Goal: Information Seeking & Learning: Find specific fact

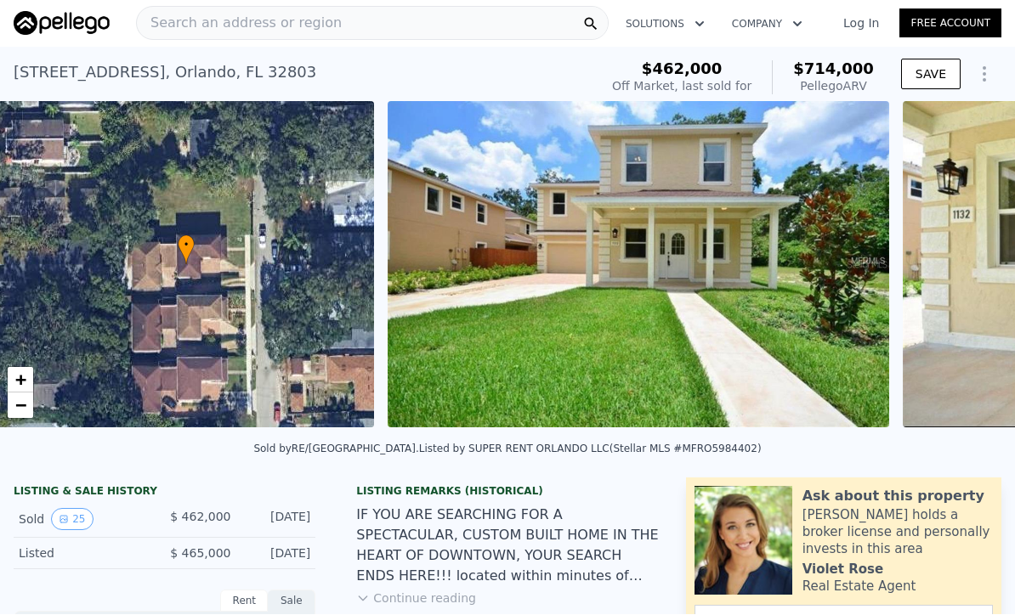
scroll to position [0, 7]
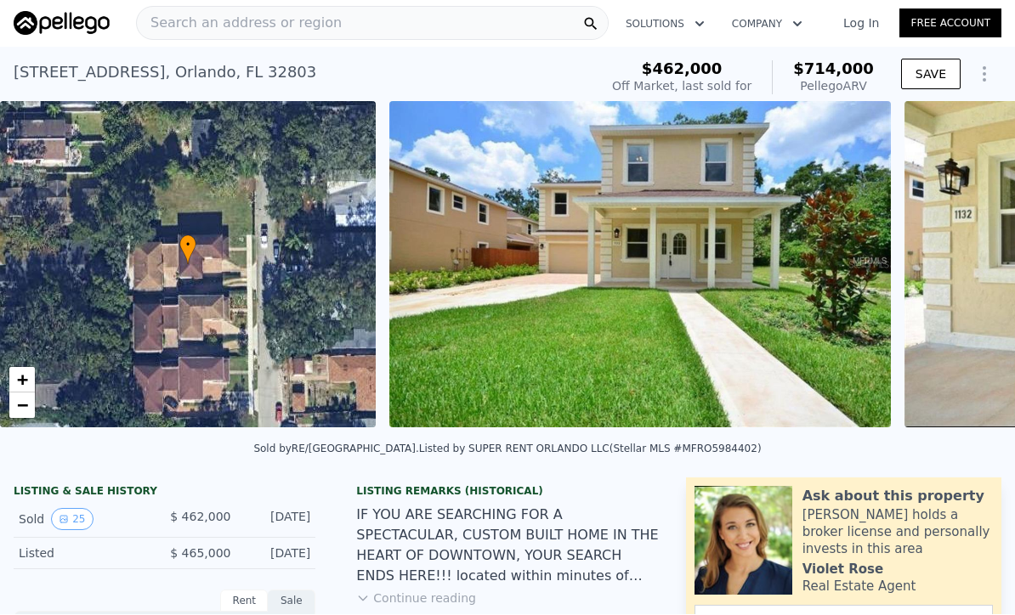
click at [312, 21] on span "Search an address or region" at bounding box center [239, 24] width 205 height 20
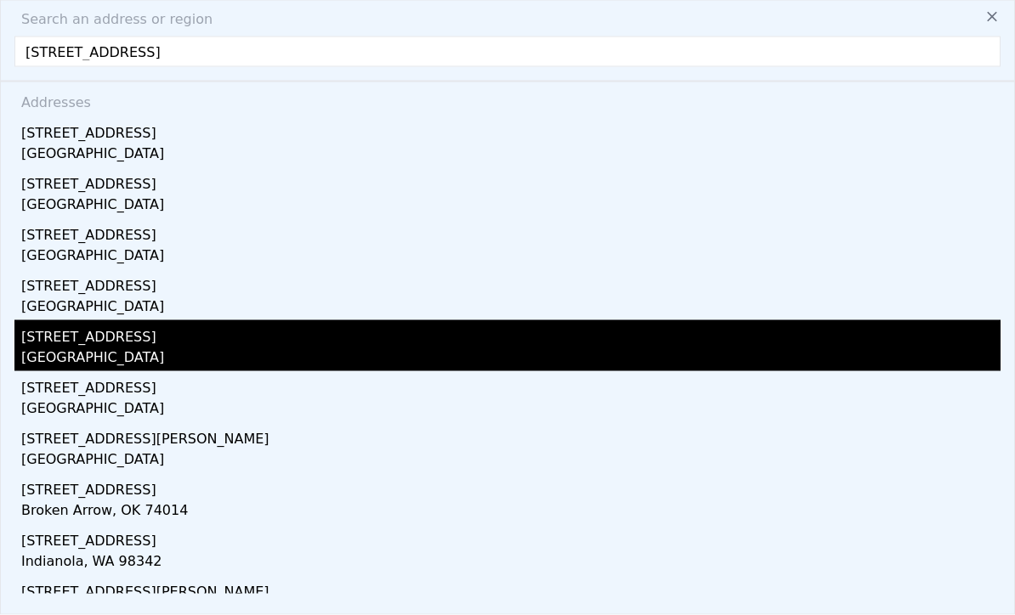
type input "20510 199th St E"
click at [104, 353] on div "Prairie Ridge, WA 98391" at bounding box center [510, 360] width 979 height 24
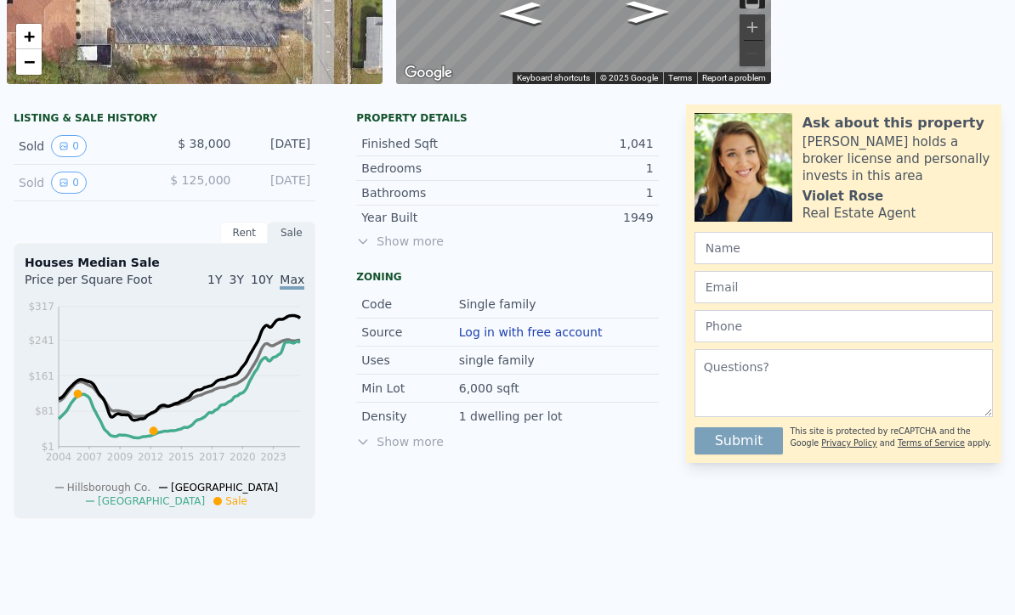
click at [432, 245] on span "Show more" at bounding box center [507, 241] width 302 height 17
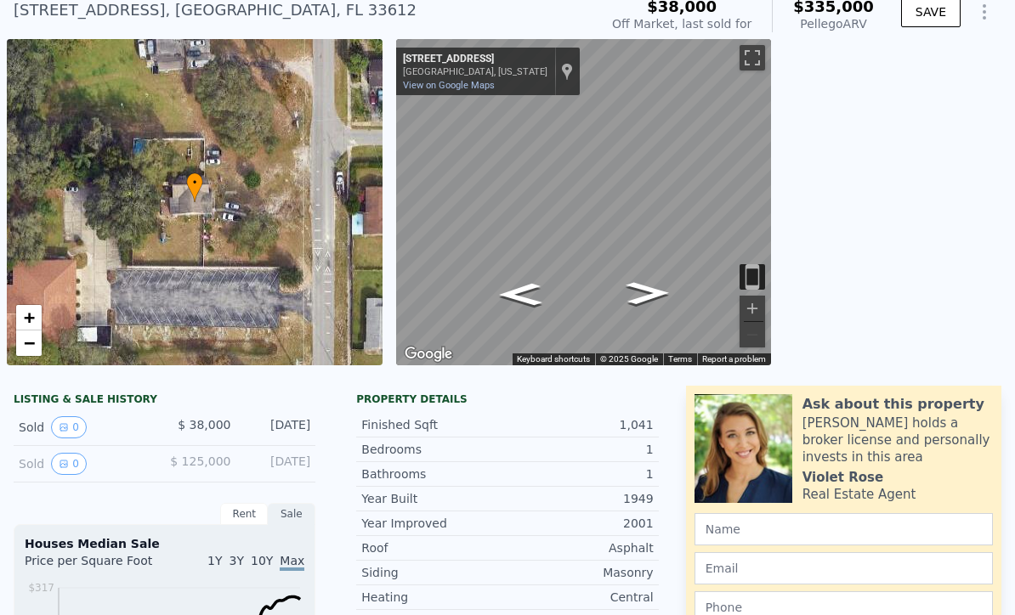
scroll to position [35, 0]
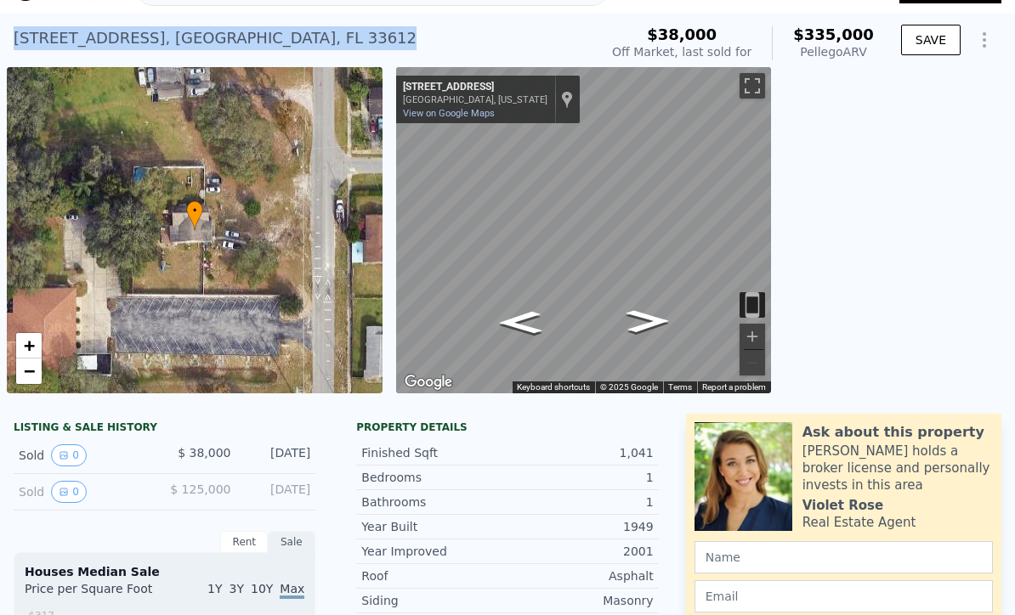
drag, startPoint x: 17, startPoint y: 37, endPoint x: 284, endPoint y: 51, distance: 267.1
click at [284, 51] on div "[STREET_ADDRESS] Sold [DATE] for $38k (~ARV $335k )" at bounding box center [303, 44] width 578 height 48
copy div "[STREET_ADDRESS] Sold [DATE] for $38k (~ARV $335k )"
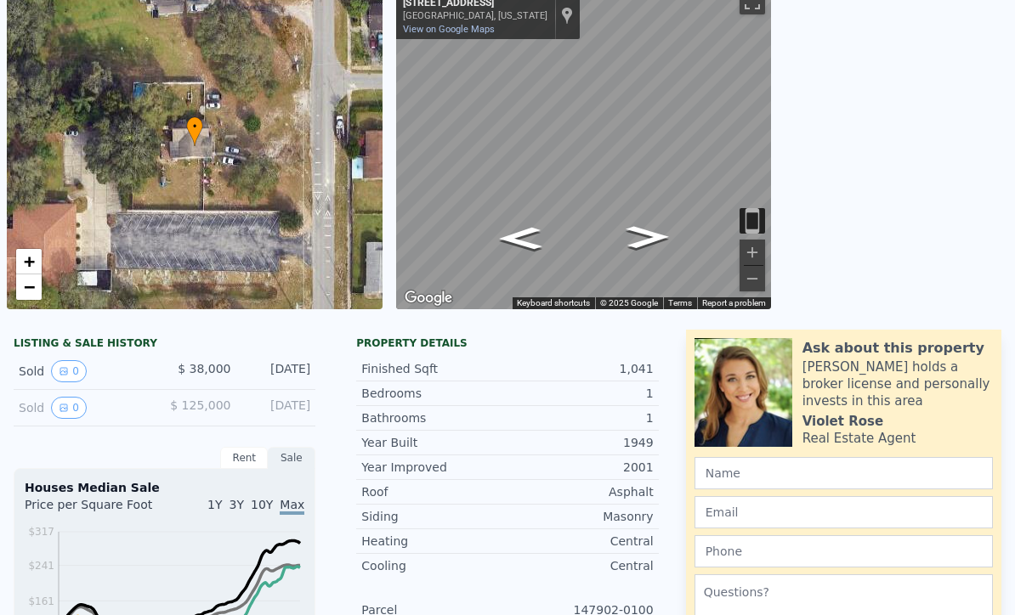
scroll to position [2, 0]
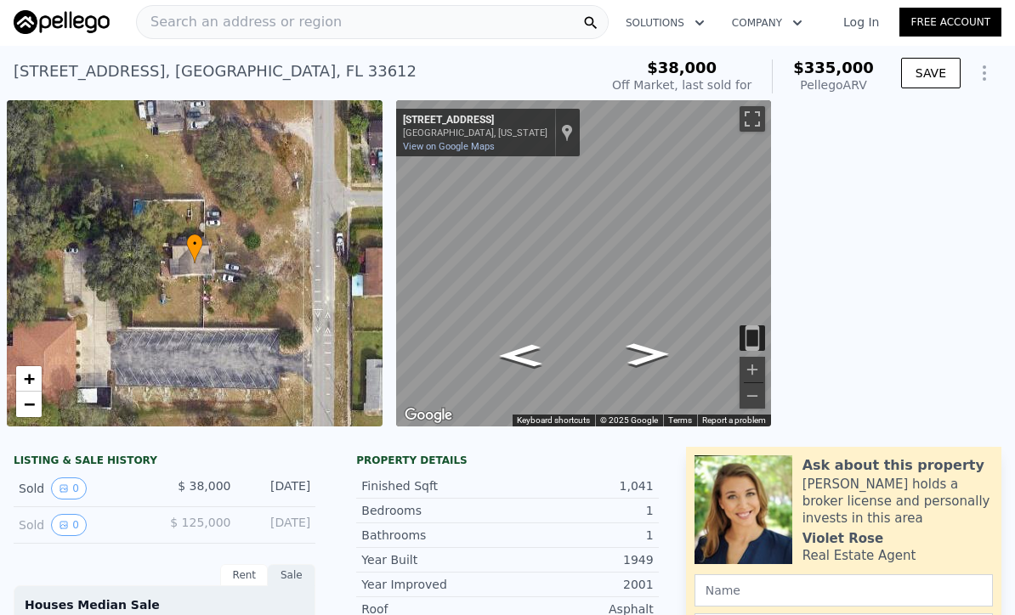
click at [228, 21] on span "Search an address or region" at bounding box center [239, 22] width 205 height 20
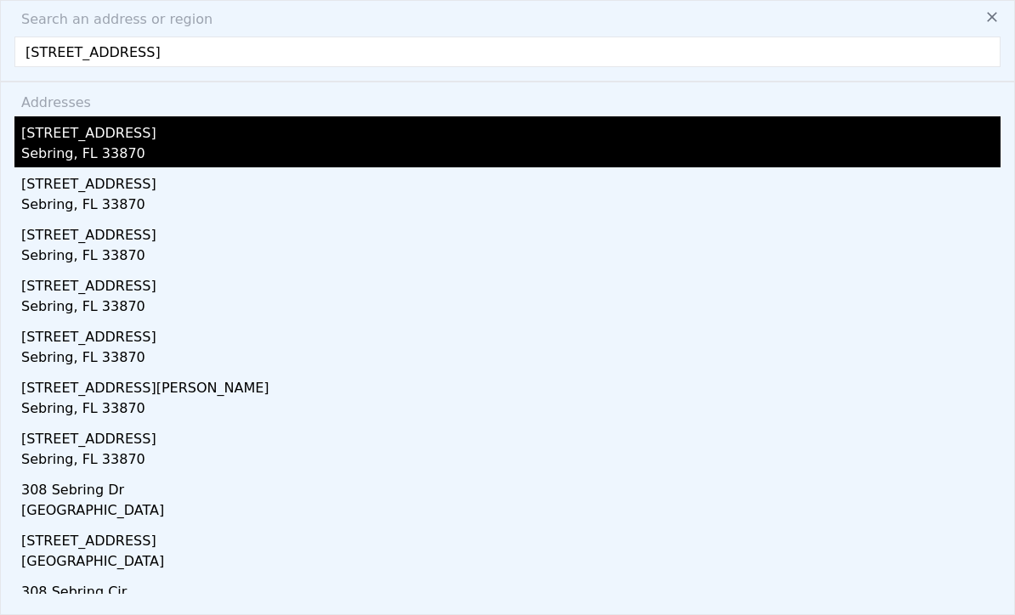
scroll to position [0, 0]
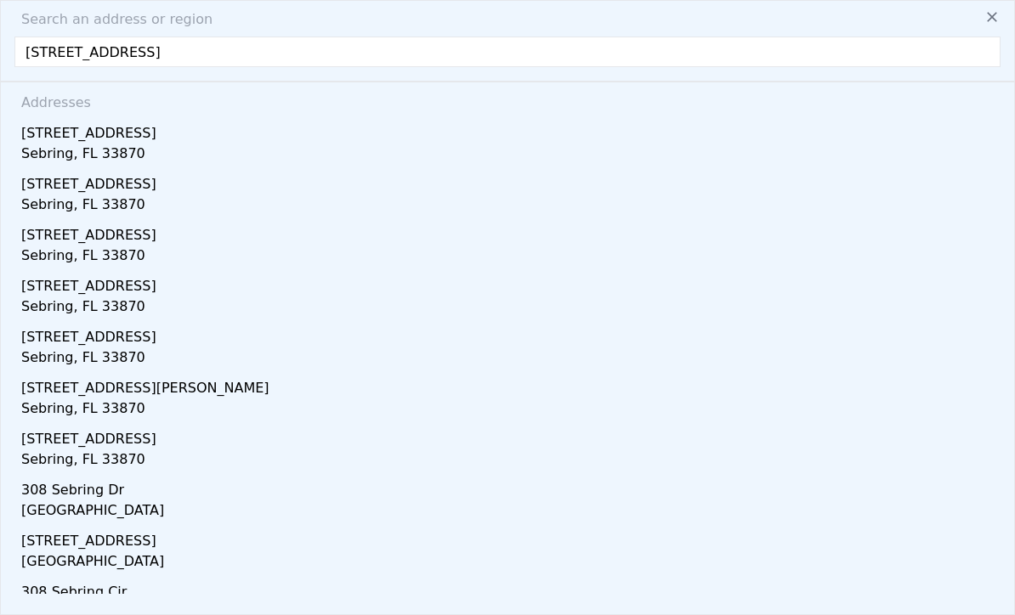
click at [230, 37] on input "[STREET_ADDRESS]" at bounding box center [507, 52] width 986 height 31
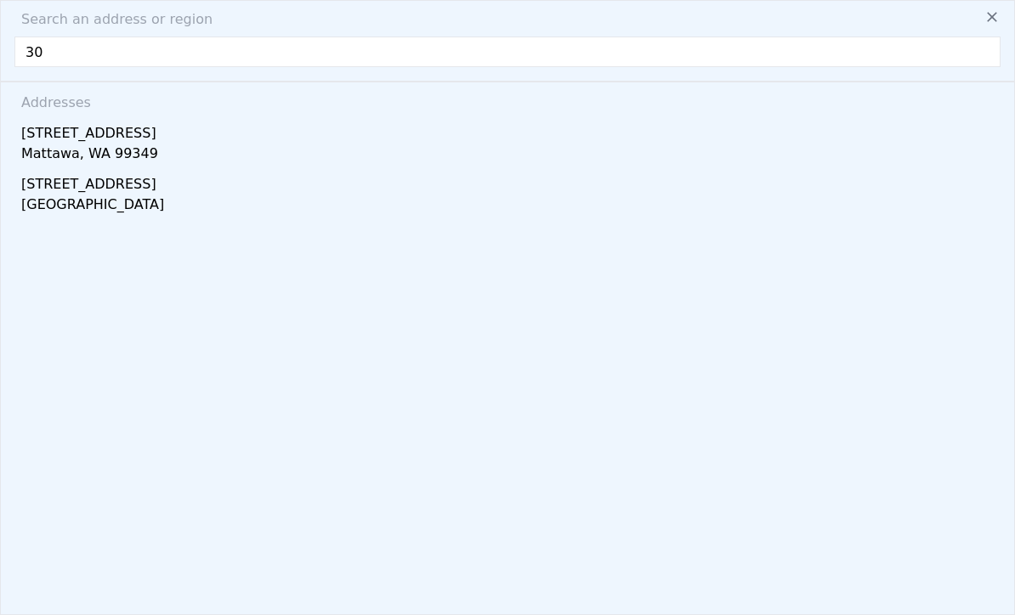
type input "3"
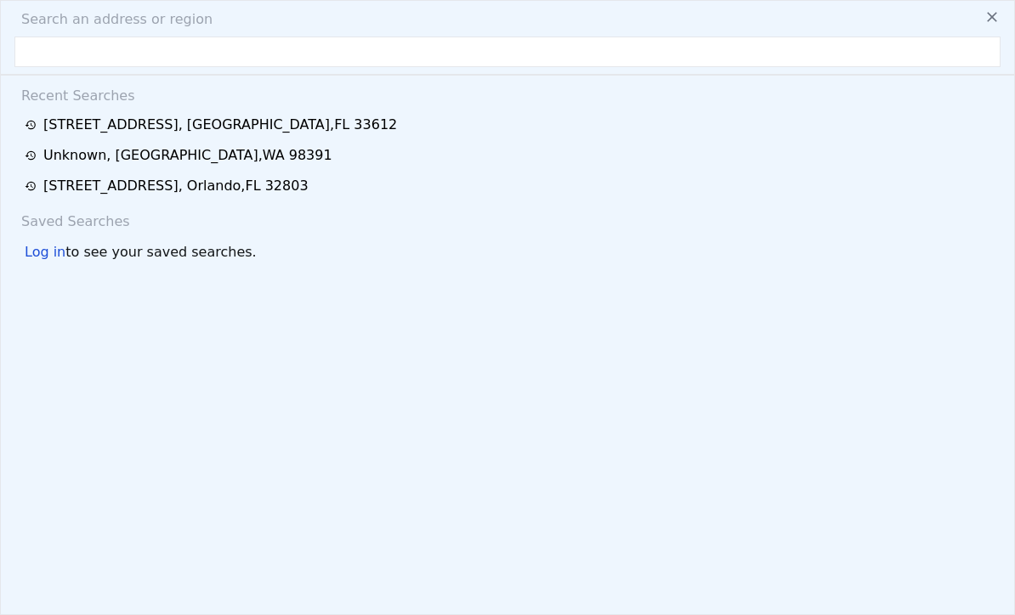
scroll to position [29, 0]
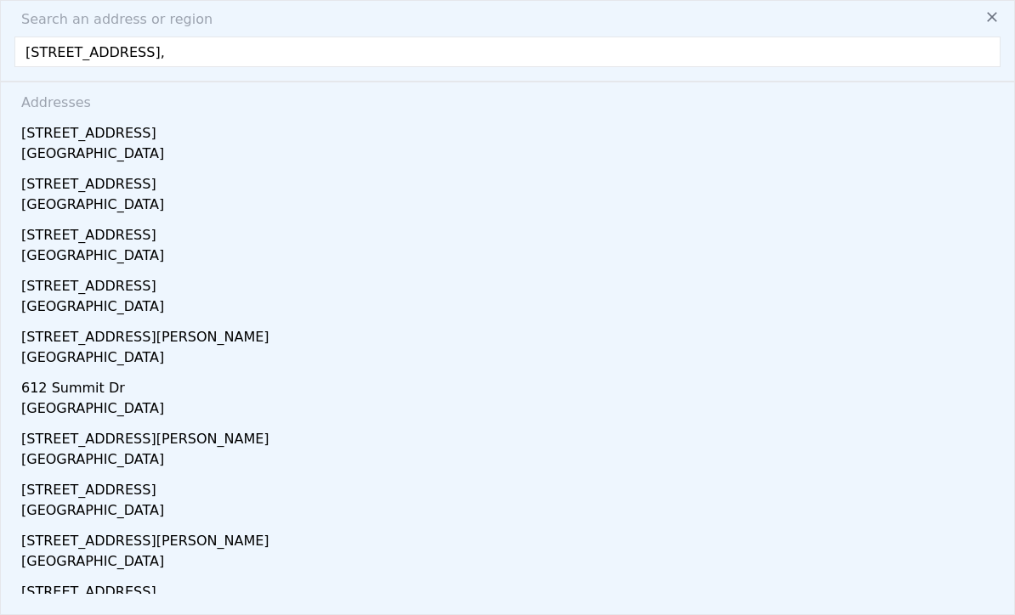
click at [178, 37] on input "[STREET_ADDRESS]," at bounding box center [507, 52] width 986 height 31
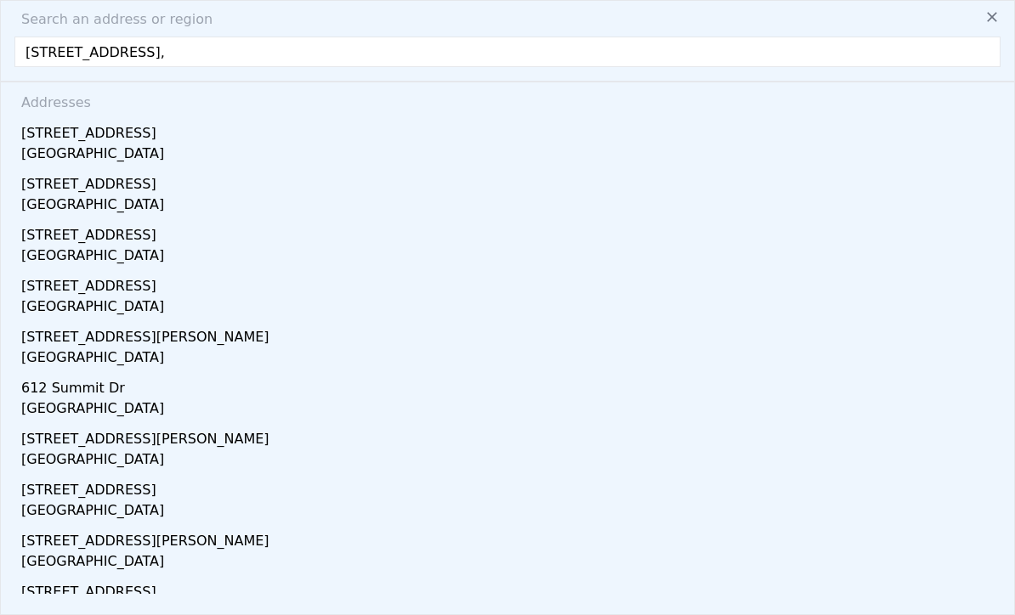
click at [178, 37] on input "[STREET_ADDRESS]," at bounding box center [507, 52] width 986 height 31
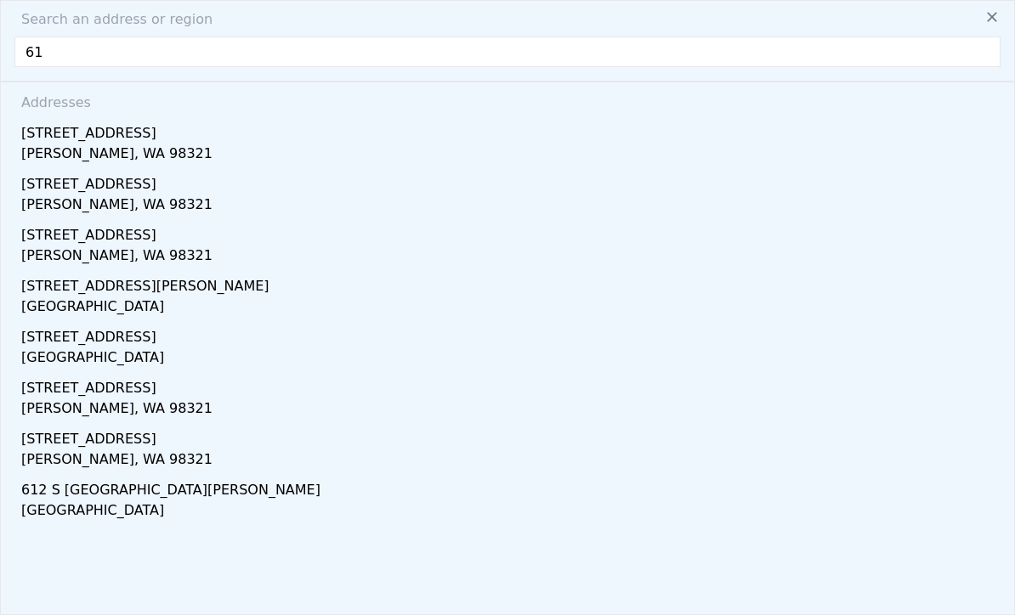
type input "6"
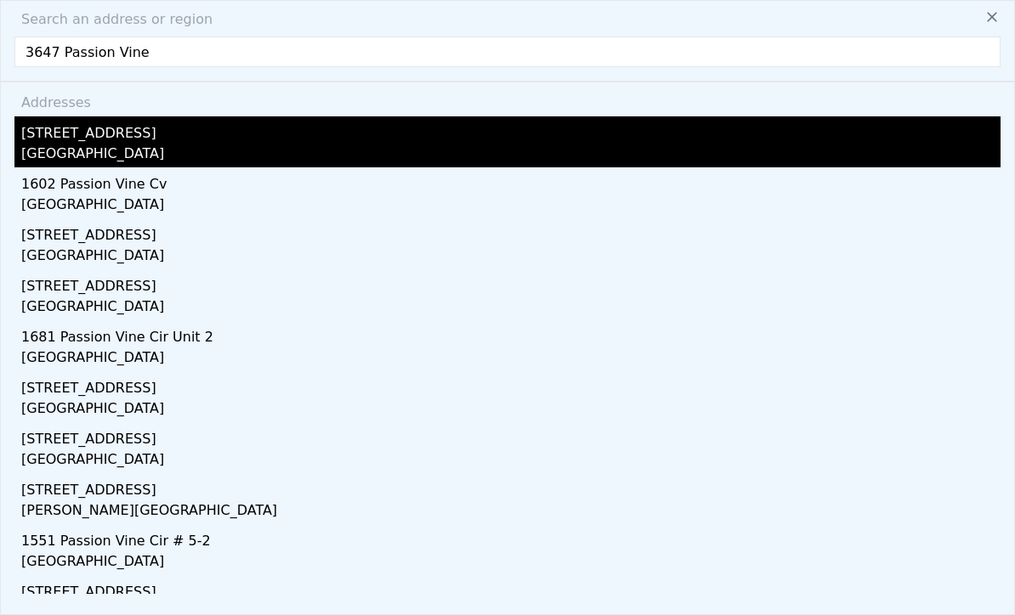
type input "3647 Passion Vine"
click at [147, 144] on div "[GEOGRAPHIC_DATA]" at bounding box center [510, 156] width 979 height 24
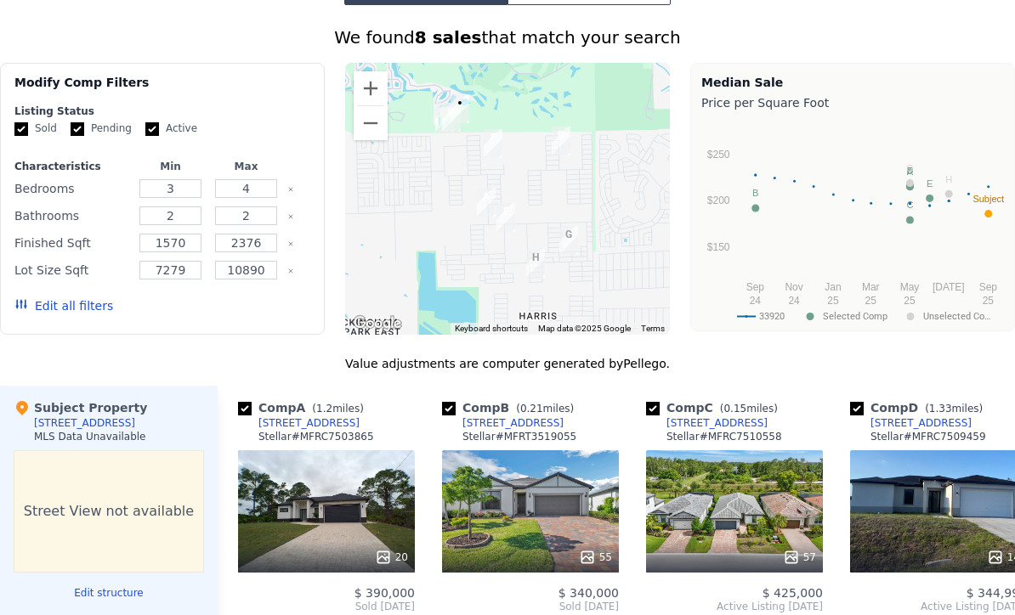
scroll to position [1356, 0]
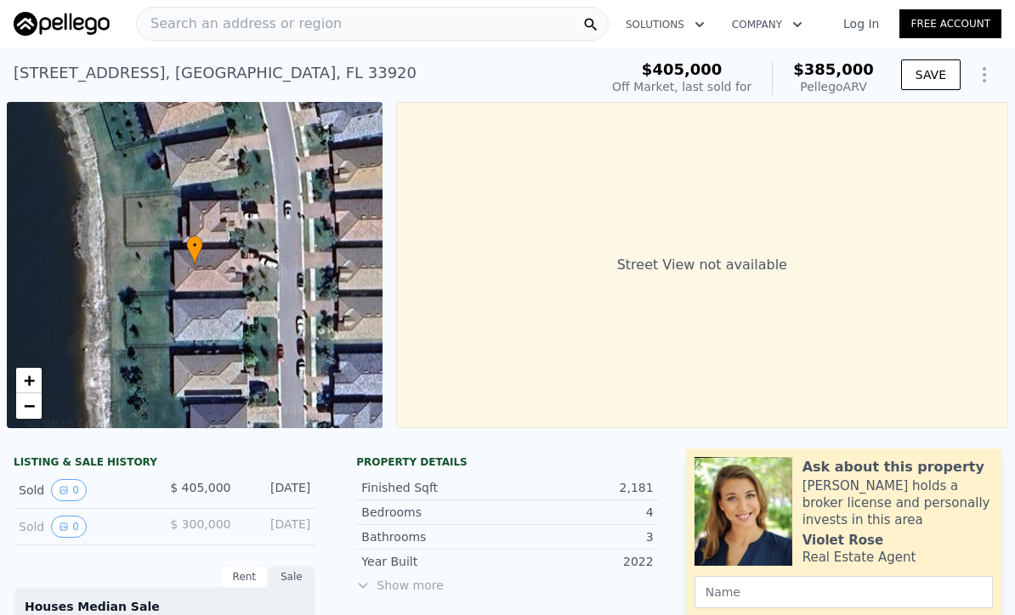
drag, startPoint x: 15, startPoint y: 70, endPoint x: 166, endPoint y: 72, distance: 150.4
click at [166, 69] on div "3647 Passion Vine Dr , Lee County , FL 33920" at bounding box center [215, 73] width 403 height 24
copy div "[STREET_ADDRESS]"
